Goal: Task Accomplishment & Management: Use online tool/utility

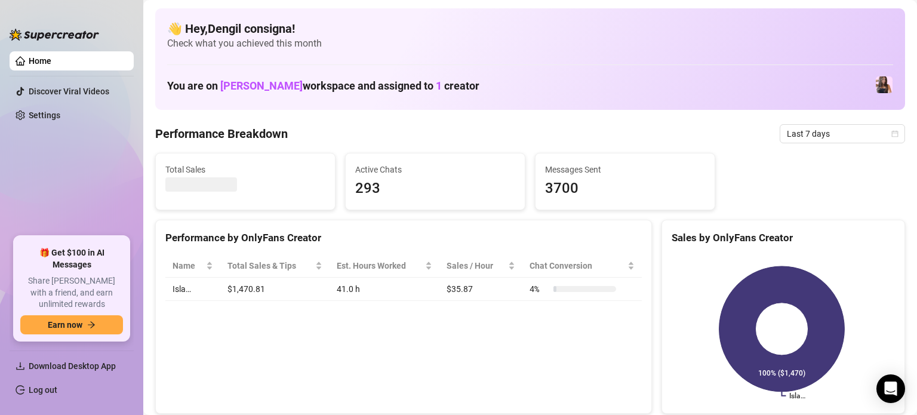
scroll to position [119, 0]
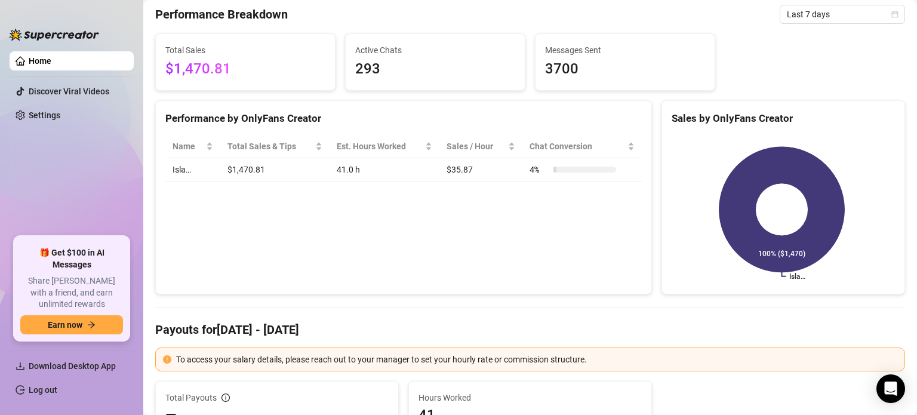
click at [824, 69] on div "Total Sales $1,470.81 Active Chats 293 Messages Sent 3700" at bounding box center [529, 61] width 759 height 57
click at [50, 385] on link "Log out" at bounding box center [43, 390] width 29 height 10
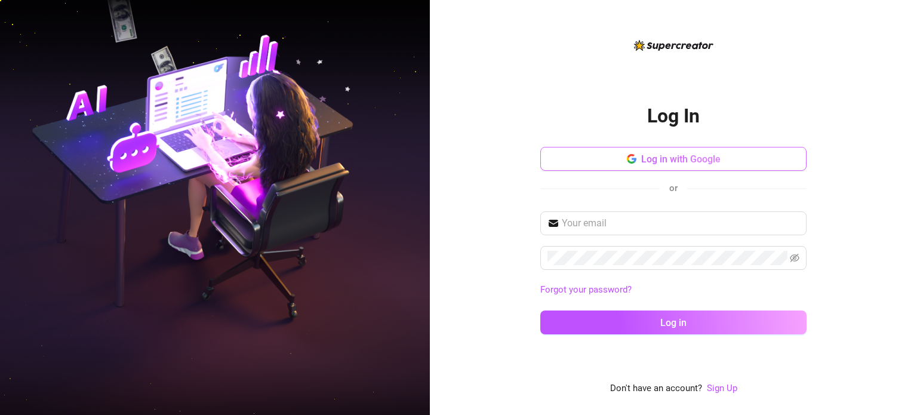
click at [680, 156] on span "Log in with Google" at bounding box center [680, 158] width 79 height 11
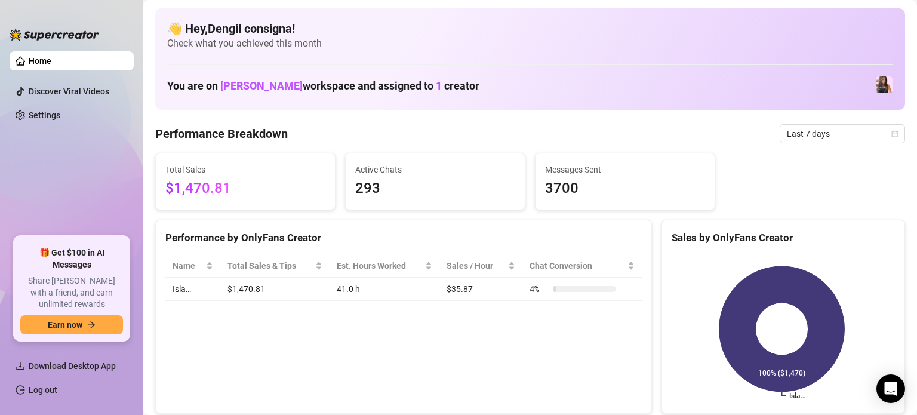
click at [516, 75] on div "You are on Fahd Essaffar workspace and assigned to 1 creator" at bounding box center [530, 85] width 726 height 26
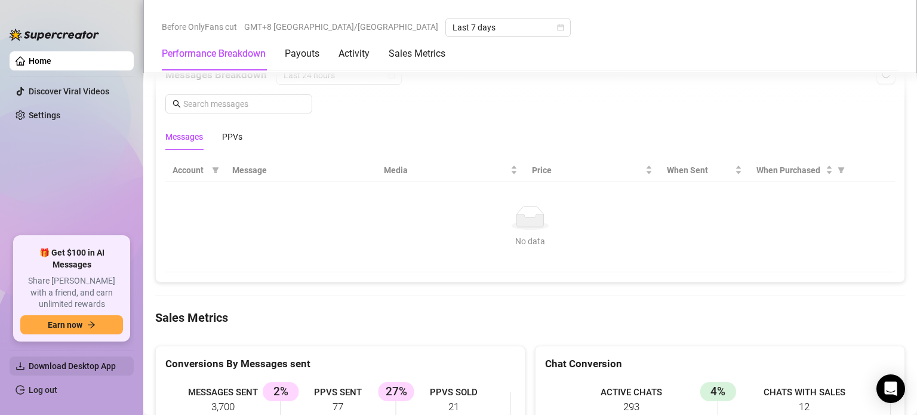
scroll to position [1154, 0]
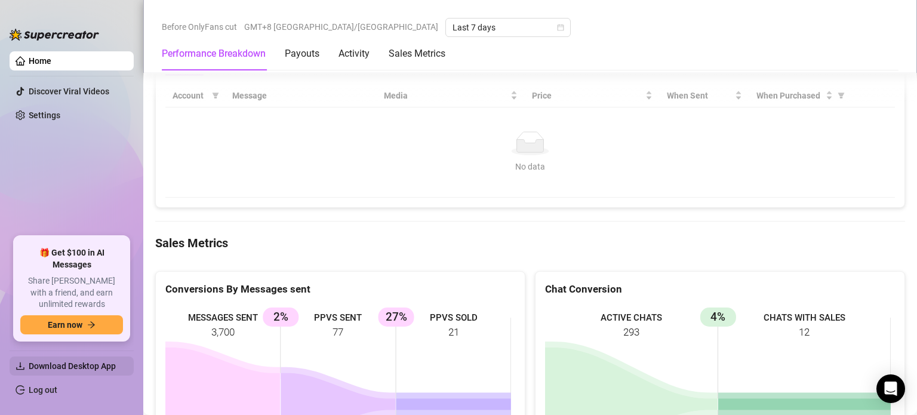
click at [89, 363] on span "Download Desktop App" at bounding box center [72, 366] width 87 height 10
click at [57, 393] on link "Log out" at bounding box center [43, 390] width 29 height 10
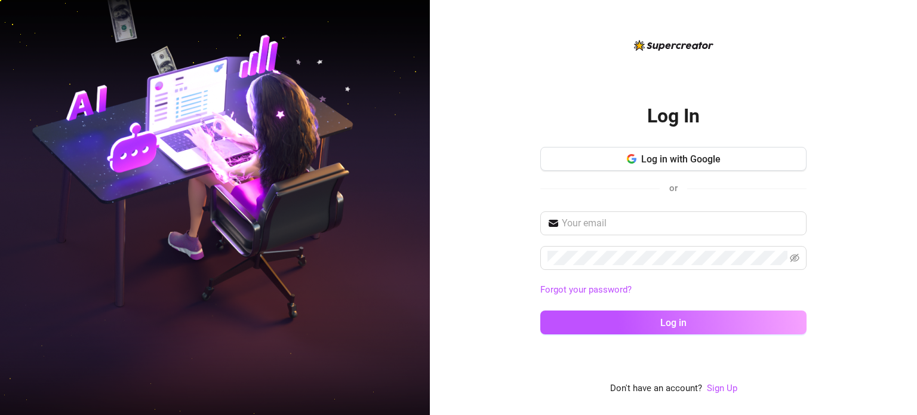
click at [440, 253] on div "Log In Log in with Google or Forgot your password? Log in Don't have an account…" at bounding box center [673, 207] width 487 height 415
click at [661, 157] on span "Log in with Google" at bounding box center [680, 158] width 79 height 11
click at [642, 157] on span "Log in with Google" at bounding box center [680, 158] width 79 height 11
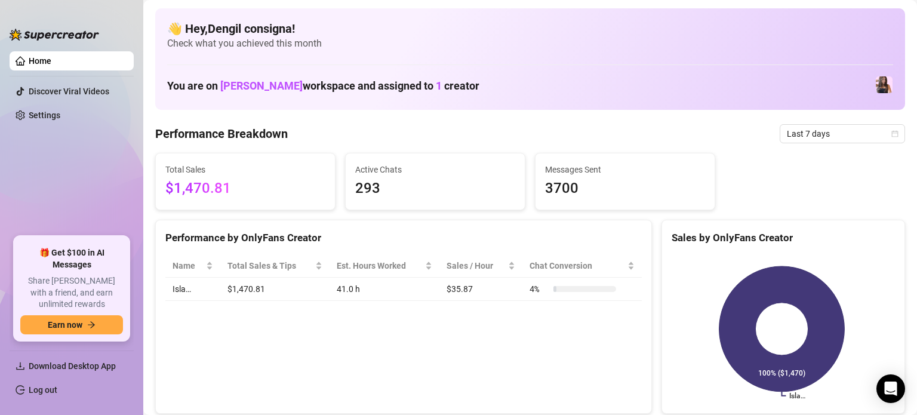
click at [680, 260] on rect at bounding box center [781, 328] width 220 height 149
